Goal: Task Accomplishment & Management: Use online tool/utility

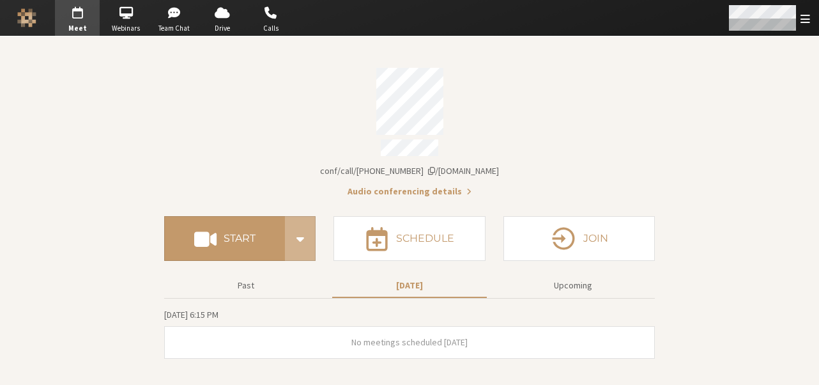
click at [801, 16] on span "Open menu" at bounding box center [806, 19] width 10 height 12
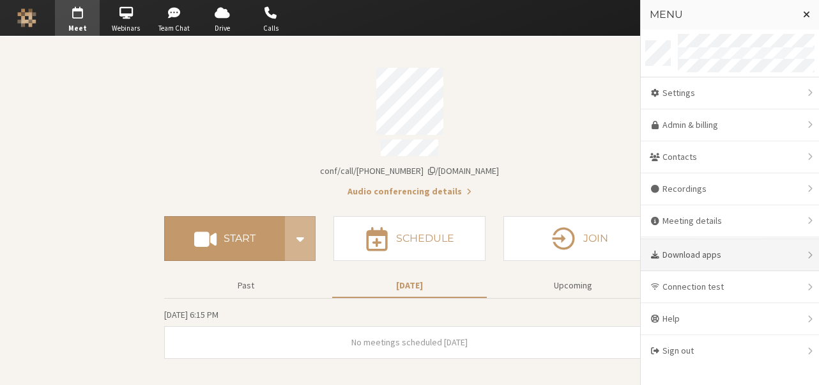
click at [717, 243] on div "Download apps" at bounding box center [730, 255] width 178 height 32
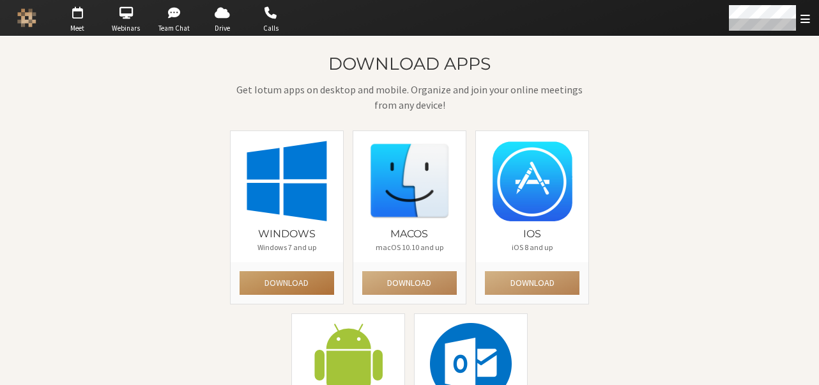
click at [293, 271] on button "Download" at bounding box center [287, 283] width 95 height 24
click at [61, 192] on div "Download apps Get Iotum apps on desktop and mobile. Organize and join your onli…" at bounding box center [409, 274] width 737 height 441
click at [82, 20] on span "button" at bounding box center [77, 13] width 45 height 20
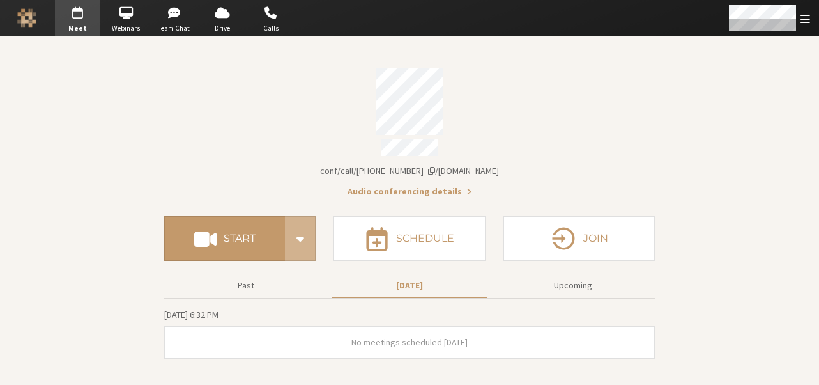
click at [435, 166] on span "Account details" at bounding box center [431, 170] width 7 height 9
